Goal: Task Accomplishment & Management: Manage account settings

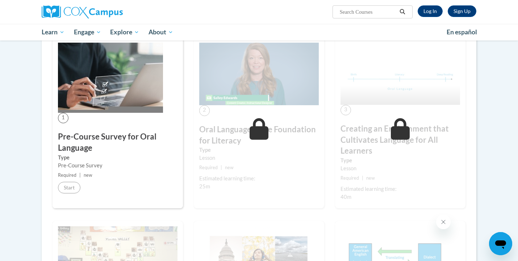
scroll to position [157, 0]
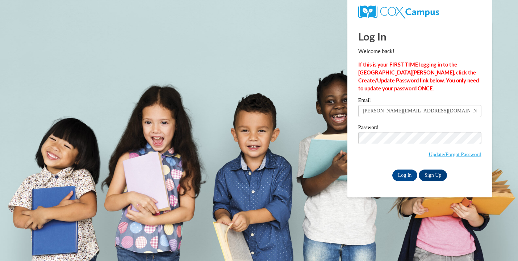
type input "[PERSON_NAME][EMAIL_ADDRESS][DOMAIN_NAME]"
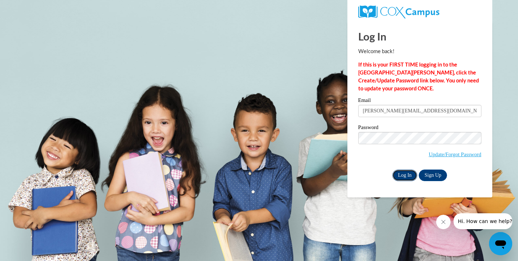
click at [408, 176] on input "Log In" at bounding box center [404, 176] width 25 height 12
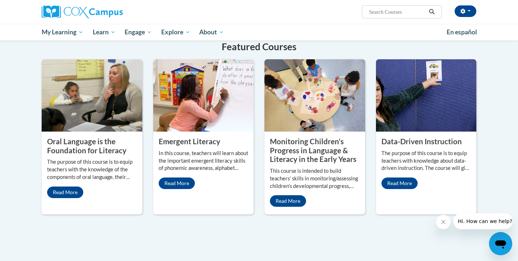
scroll to position [575, 0]
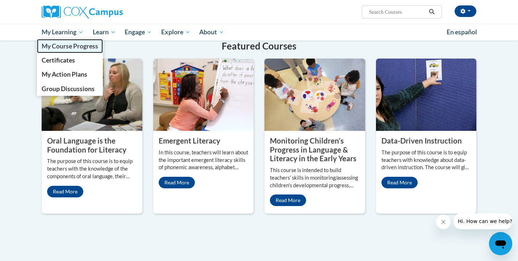
click at [75, 44] on span "My Course Progress" at bounding box center [70, 46] width 56 height 8
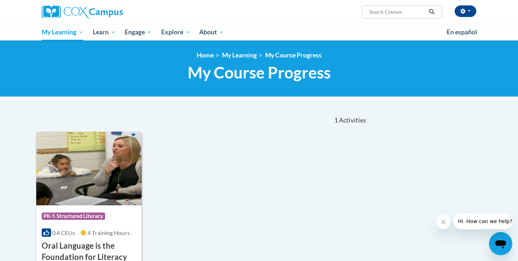
click at [80, 169] on img at bounding box center [88, 169] width 105 height 74
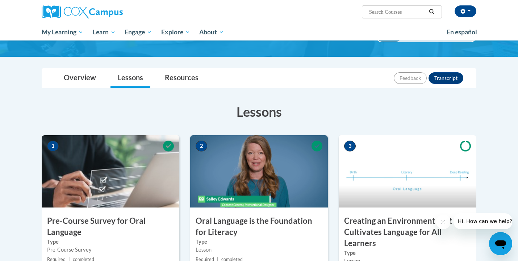
scroll to position [41, 0]
